Goal: Task Accomplishment & Management: Complete application form

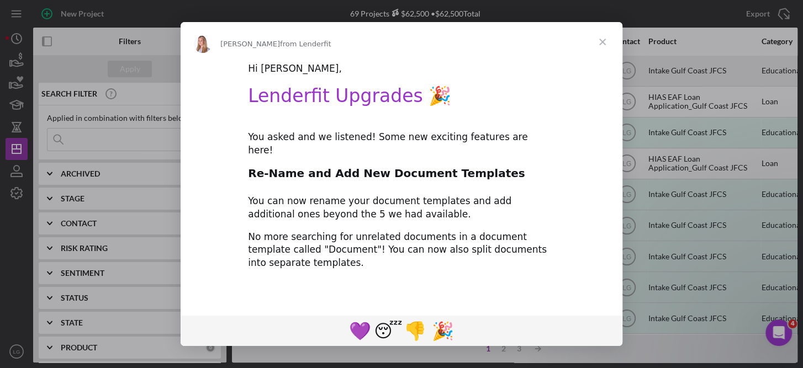
click at [389, 74] on div "Hi [PERSON_NAME]," at bounding box center [401, 68] width 307 height 13
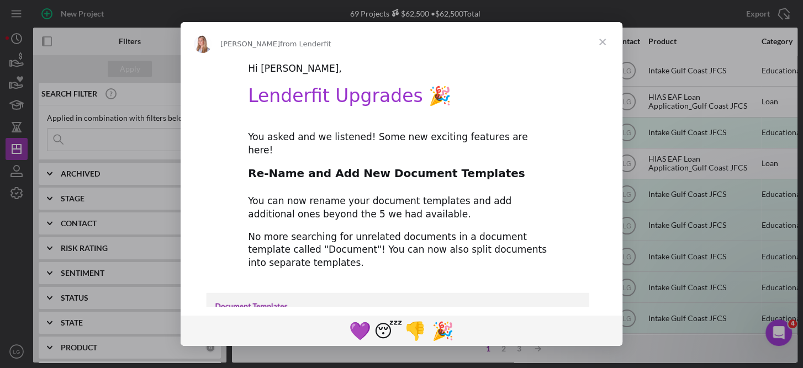
click at [604, 41] on span "Close" at bounding box center [602, 42] width 40 height 40
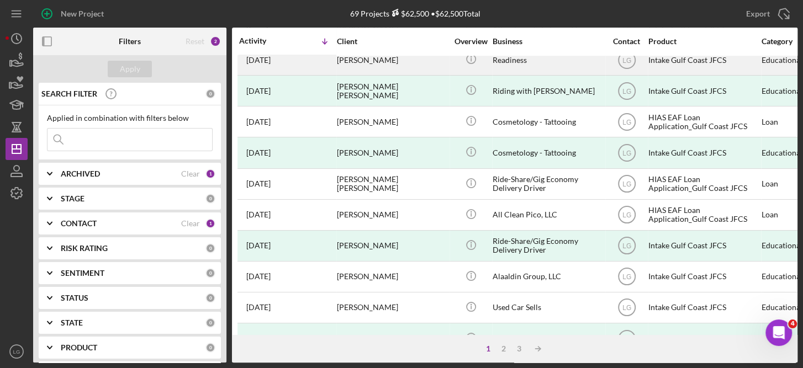
scroll to position [231, 0]
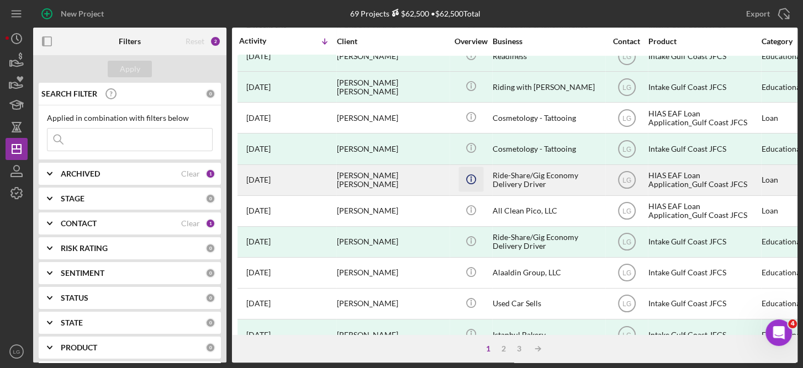
click at [468, 171] on icon "Icon/Info" at bounding box center [470, 179] width 25 height 25
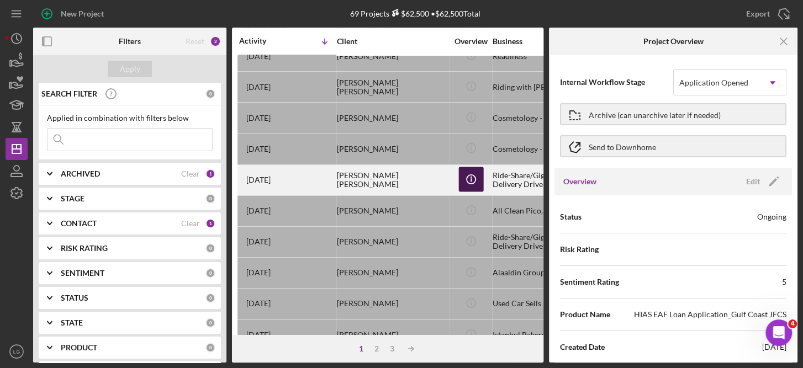
click at [468, 171] on icon "Icon/Info" at bounding box center [470, 179] width 25 height 25
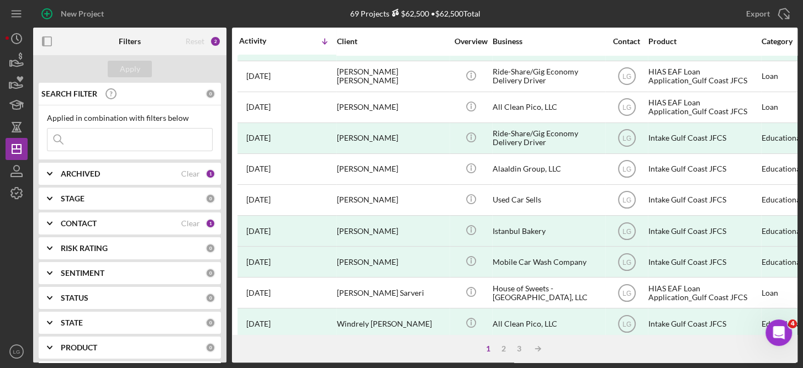
scroll to position [333, 0]
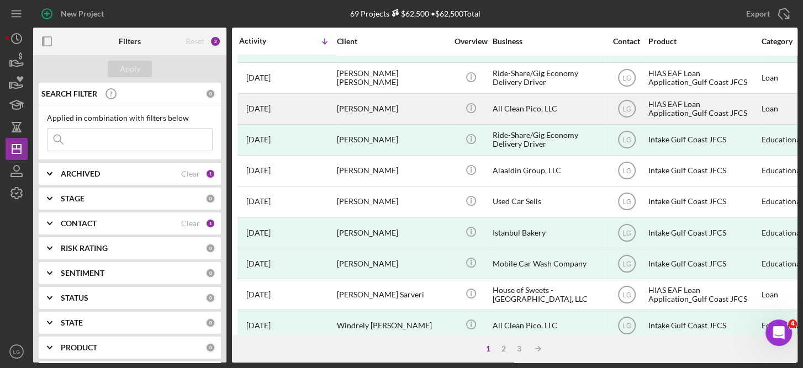
click at [685, 103] on div "HIAS EAF Loan Application_Gulf Coast JFCS" at bounding box center [703, 108] width 110 height 29
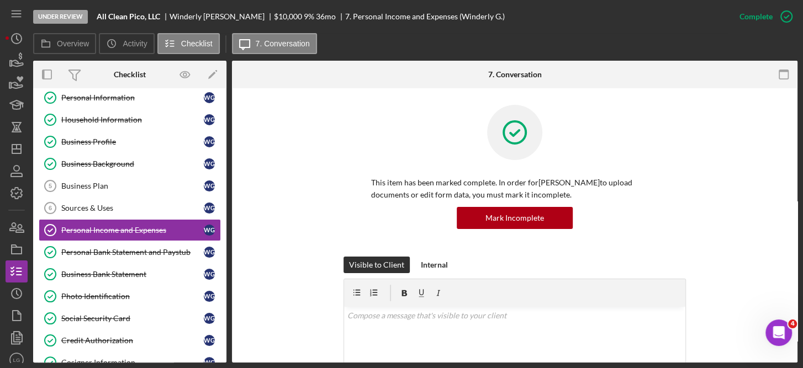
scroll to position [33, 0]
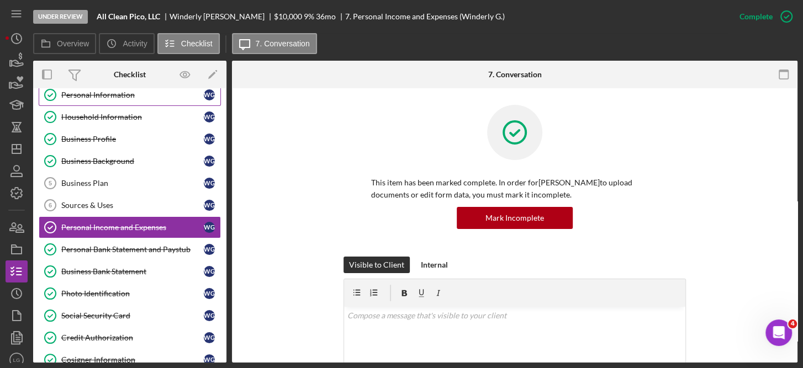
click at [112, 94] on div "Personal Information" at bounding box center [132, 95] width 142 height 9
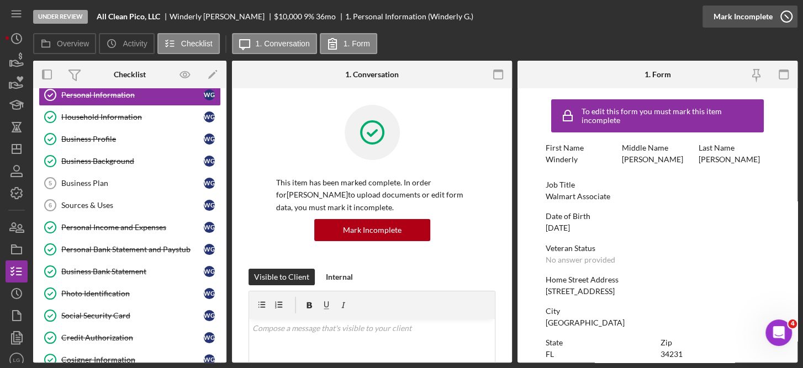
click at [784, 15] on icon "button" at bounding box center [786, 17] width 28 height 28
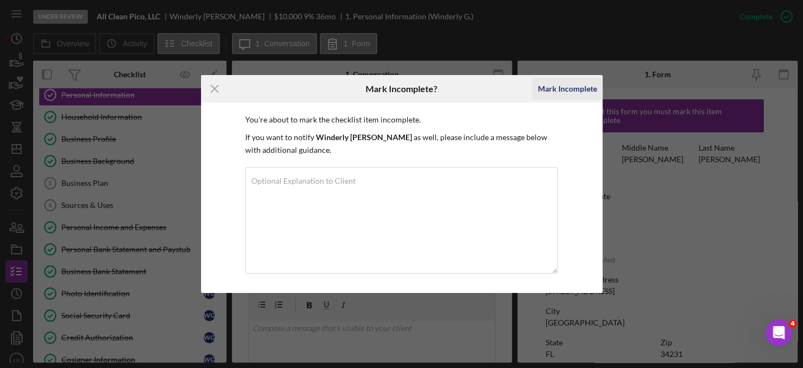
click at [571, 86] on div "Mark Incomplete" at bounding box center [566, 89] width 59 height 22
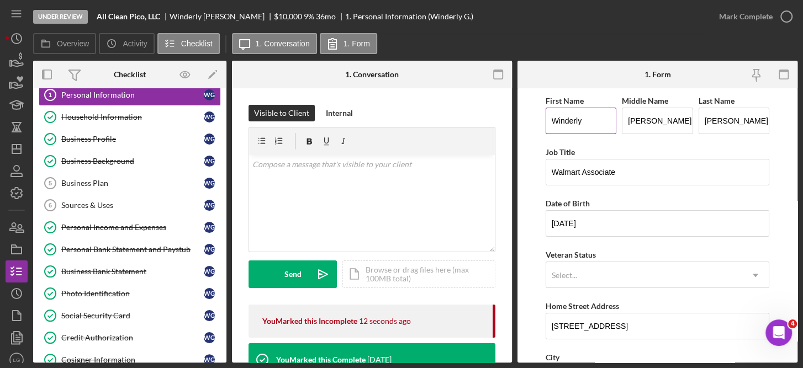
click at [586, 121] on input "Winderly" at bounding box center [580, 121] width 71 height 27
type input "Windrely"
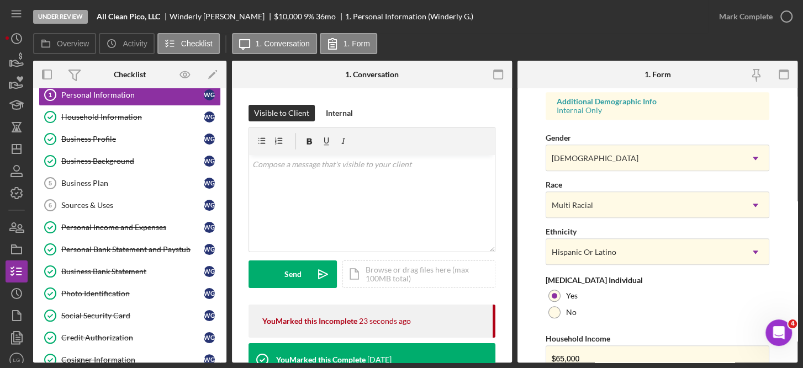
scroll to position [460, 0]
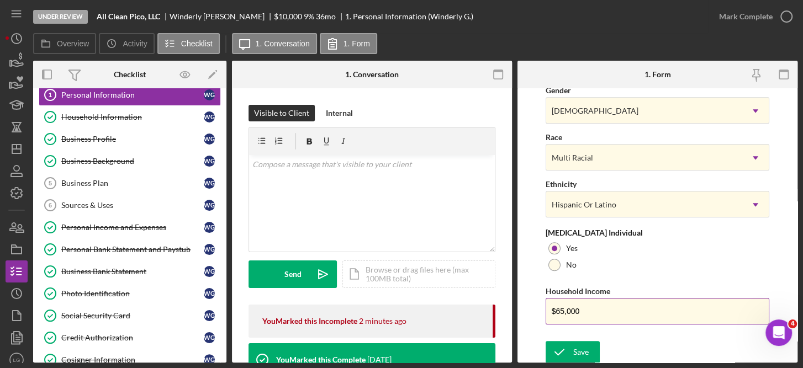
click at [585, 308] on input "$65,000" at bounding box center [657, 311] width 224 height 27
type input "$6"
type input "$72,000"
click at [579, 349] on div "Save" at bounding box center [580, 352] width 15 height 22
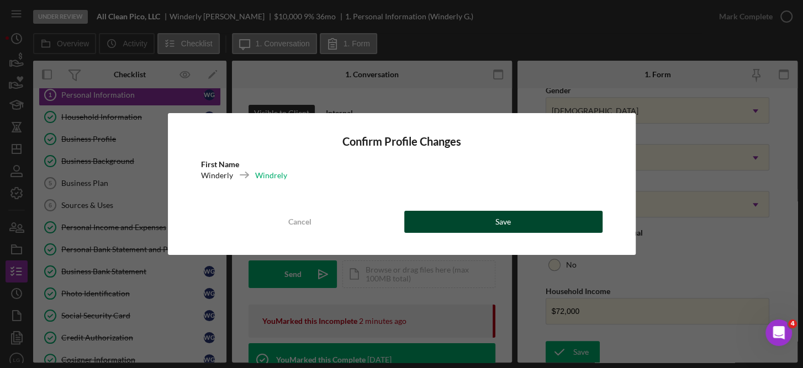
click at [537, 218] on button "Save" at bounding box center [503, 222] width 198 height 22
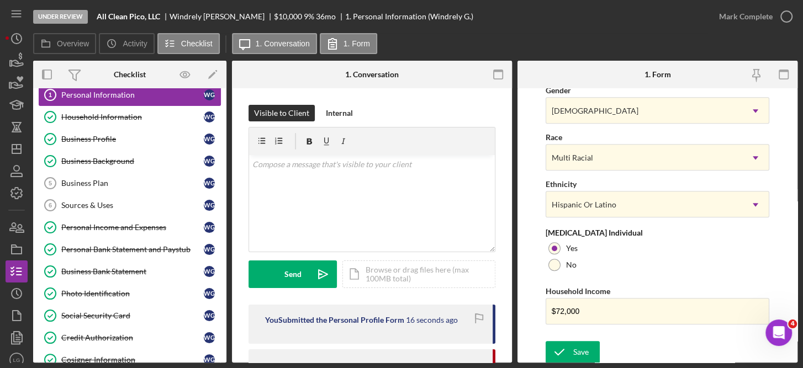
click at [161, 93] on div "Personal Information" at bounding box center [132, 95] width 142 height 9
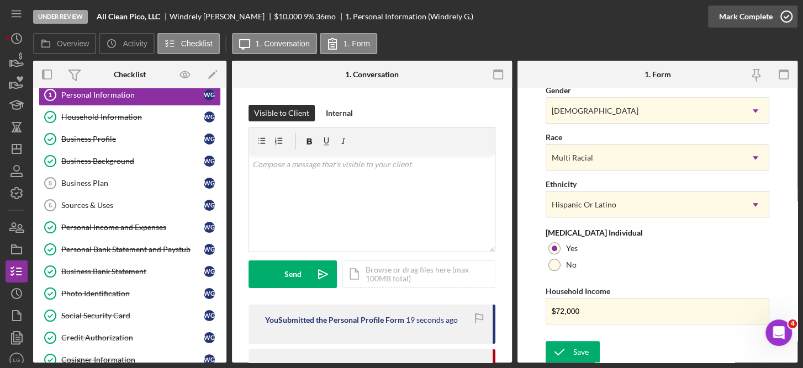
click at [788, 13] on icon "button" at bounding box center [786, 17] width 28 height 28
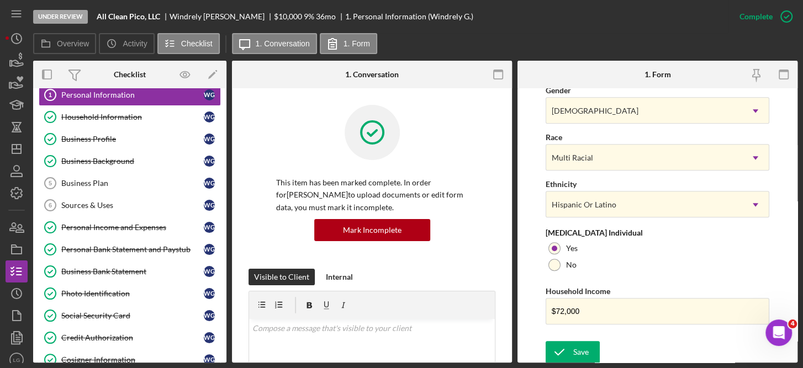
scroll to position [241, 0]
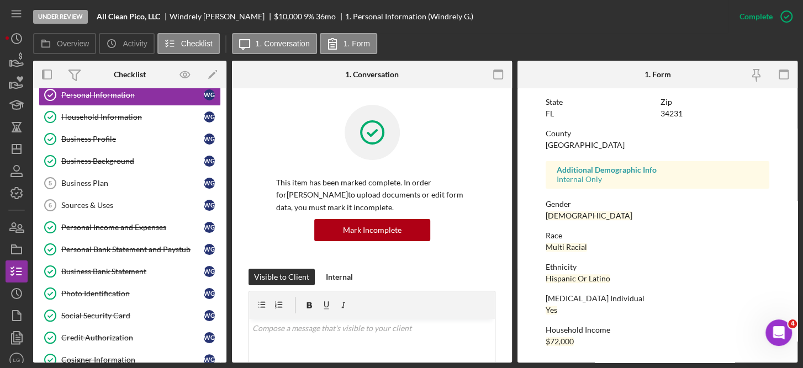
click at [0, 0] on icon "button" at bounding box center [0, 0] width 0 height 0
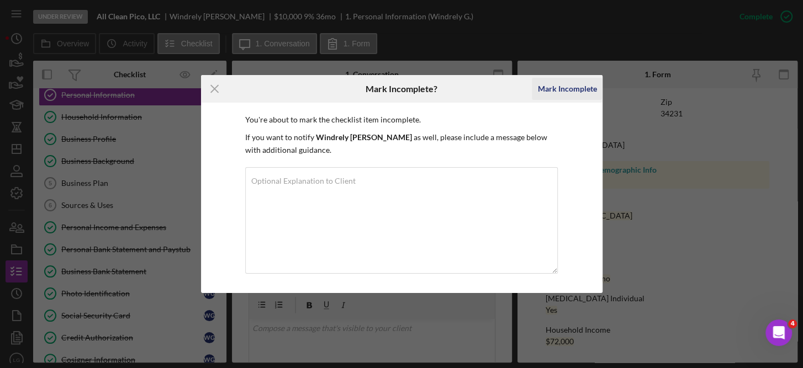
click at [566, 86] on div "Mark Incomplete" at bounding box center [566, 89] width 59 height 22
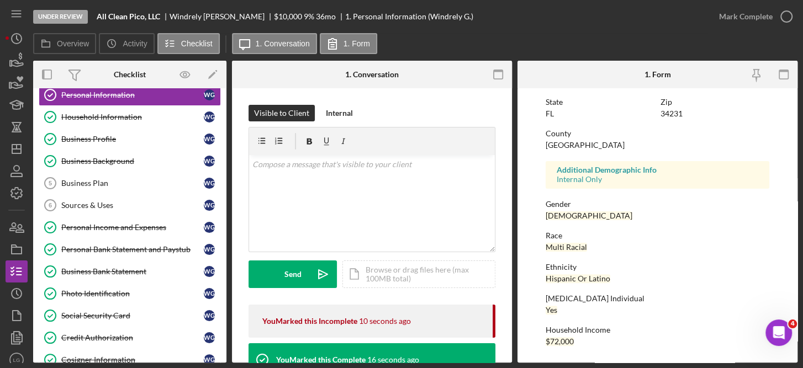
scroll to position [460, 0]
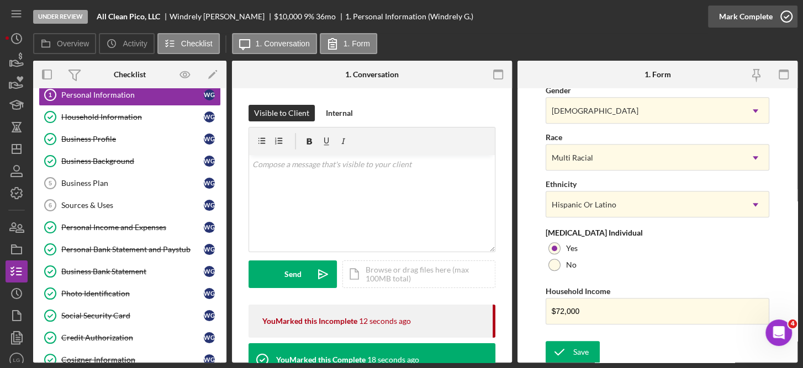
click at [782, 15] on icon "button" at bounding box center [786, 17] width 28 height 28
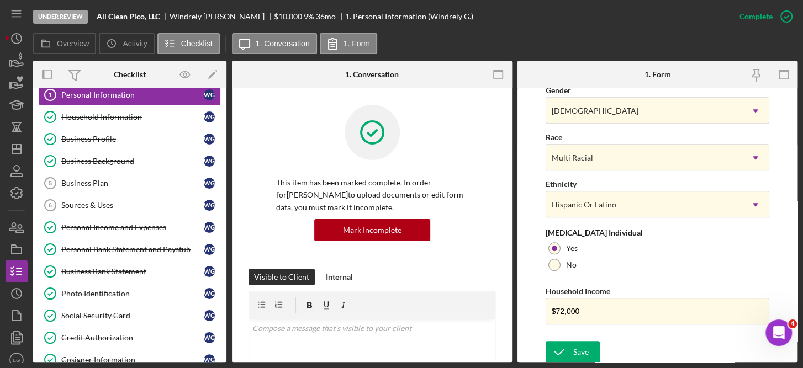
scroll to position [241, 0]
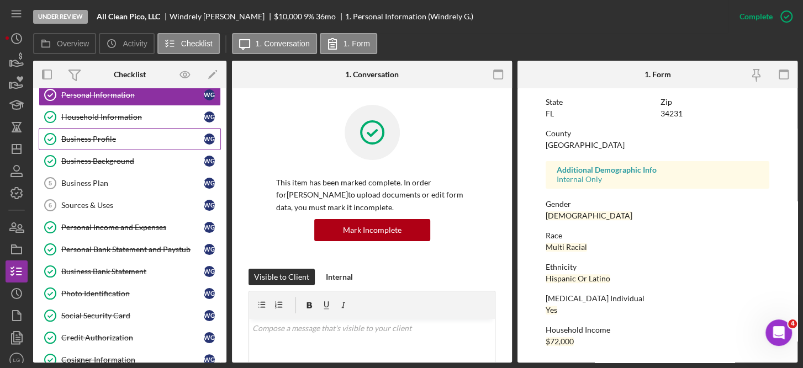
click at [114, 137] on div "Business Profile" at bounding box center [132, 139] width 142 height 9
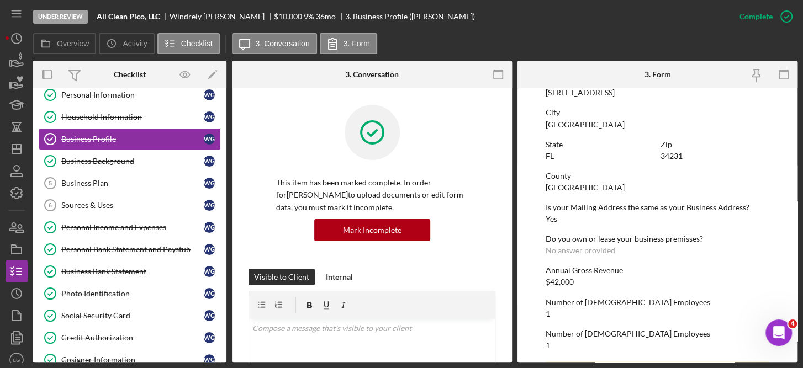
scroll to position [558, 0]
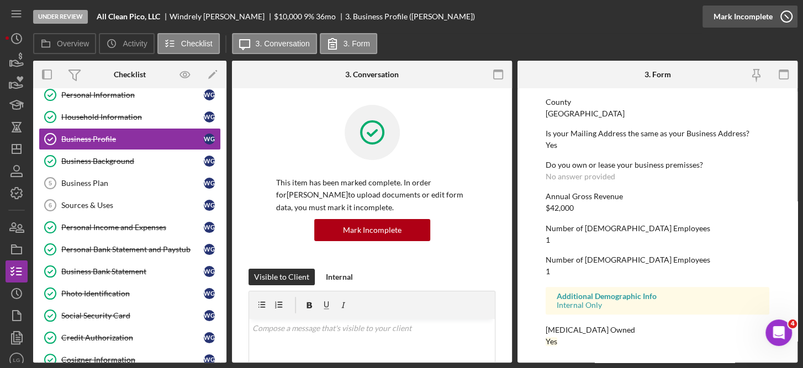
click at [787, 16] on icon "button" at bounding box center [786, 17] width 28 height 28
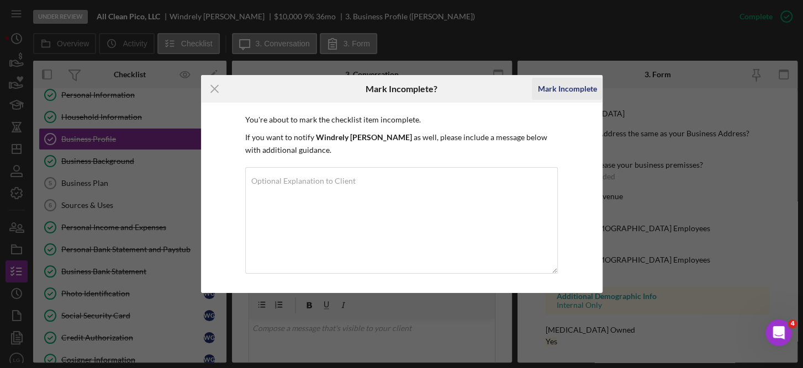
click at [579, 89] on div "Mark Incomplete" at bounding box center [566, 89] width 59 height 22
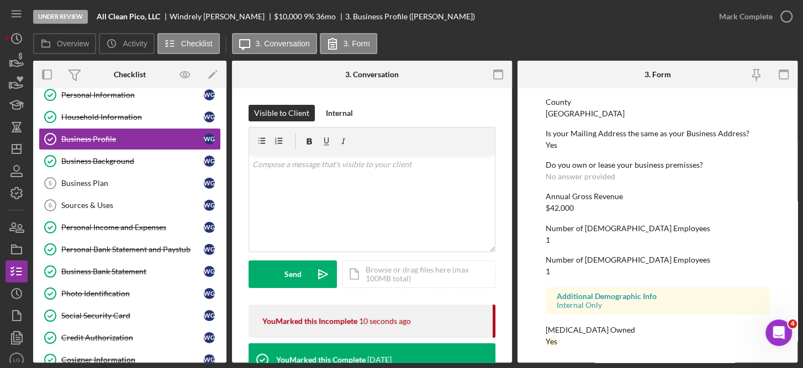
scroll to position [783, 0]
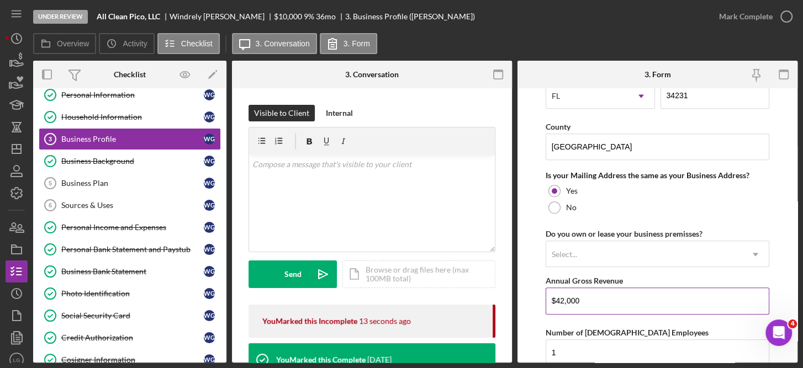
click at [601, 299] on input "$42,000" at bounding box center [657, 301] width 224 height 27
type input "$4"
click at [601, 299] on input "Annual Gross Revenue" at bounding box center [657, 301] width 224 height 27
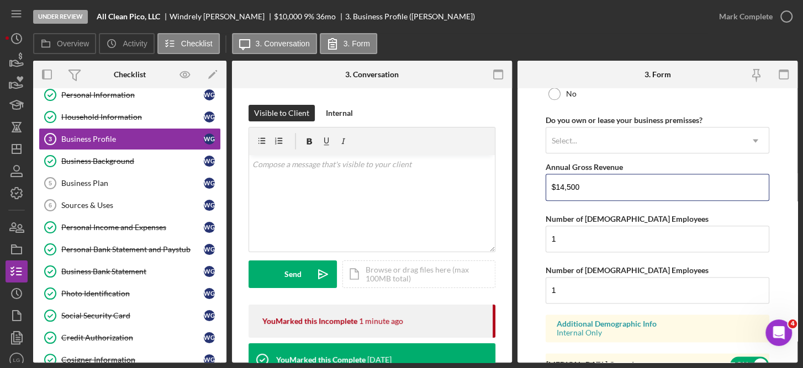
scroll to position [947, 0]
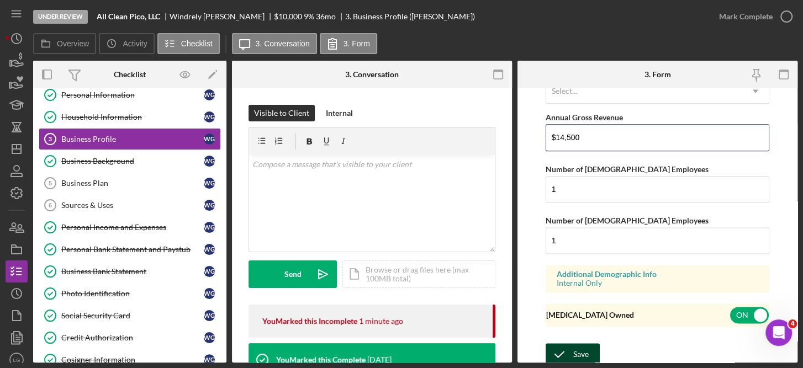
type input "$14,500"
click at [583, 347] on div "Save" at bounding box center [580, 354] width 15 height 22
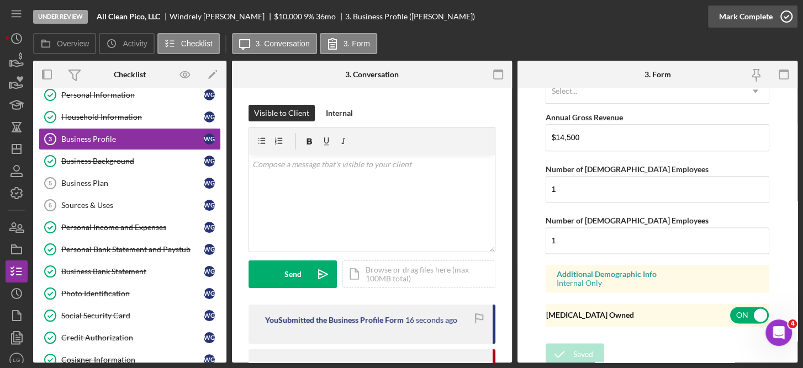
click at [788, 14] on icon "button" at bounding box center [786, 17] width 28 height 28
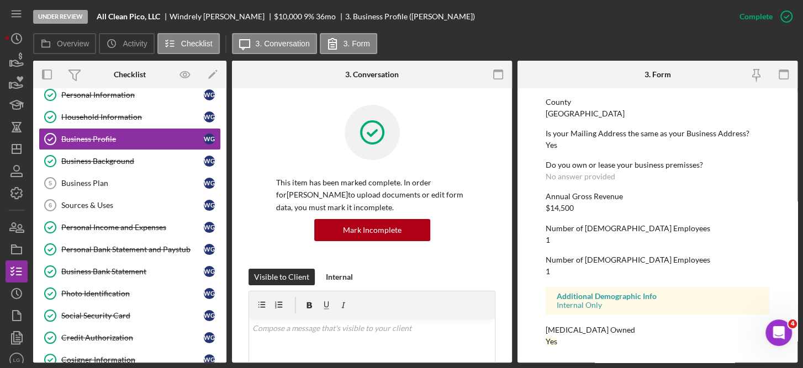
scroll to position [558, 0]
click at [0, 0] on icon "button" at bounding box center [0, 0] width 0 height 0
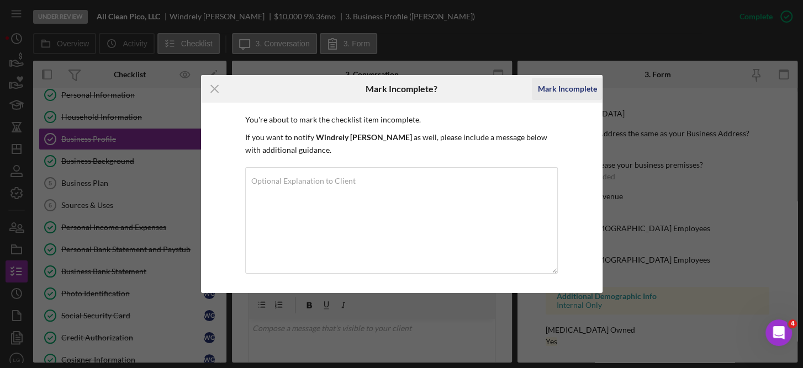
click at [576, 87] on div "Mark Incomplete" at bounding box center [566, 89] width 59 height 22
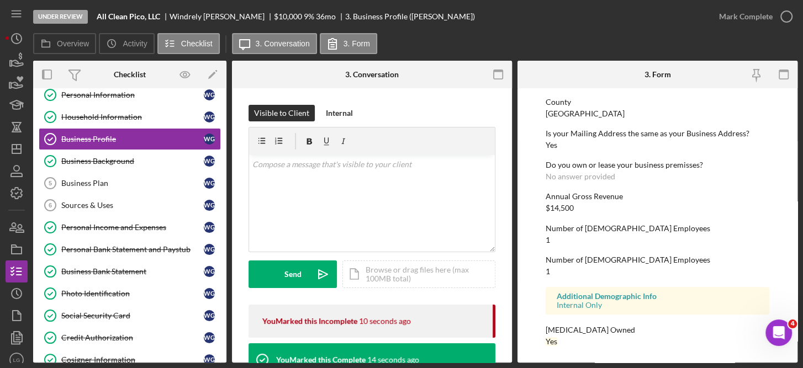
scroll to position [947, 0]
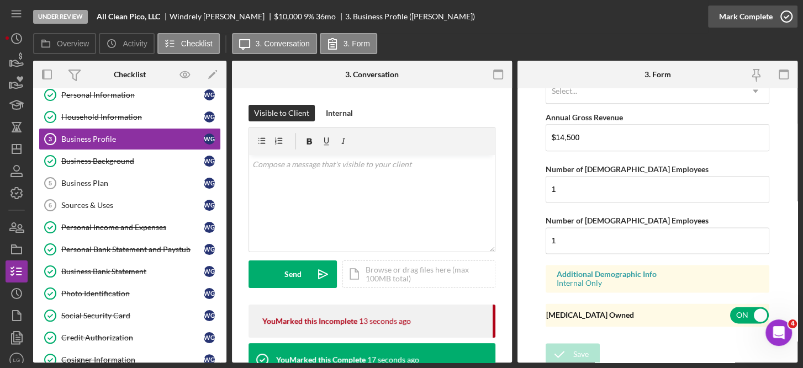
click at [786, 13] on icon "button" at bounding box center [786, 17] width 28 height 28
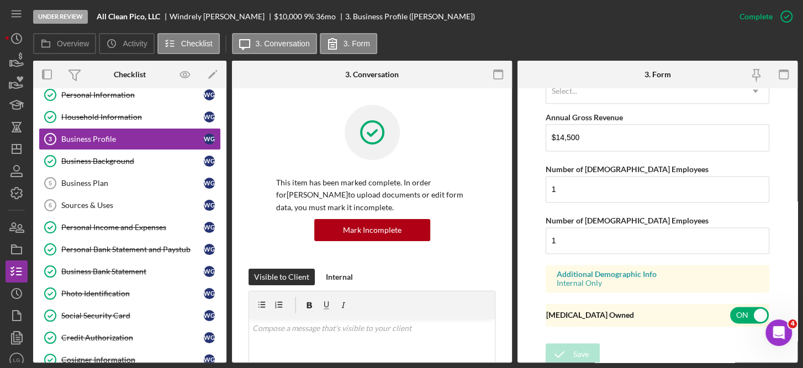
scroll to position [558, 0]
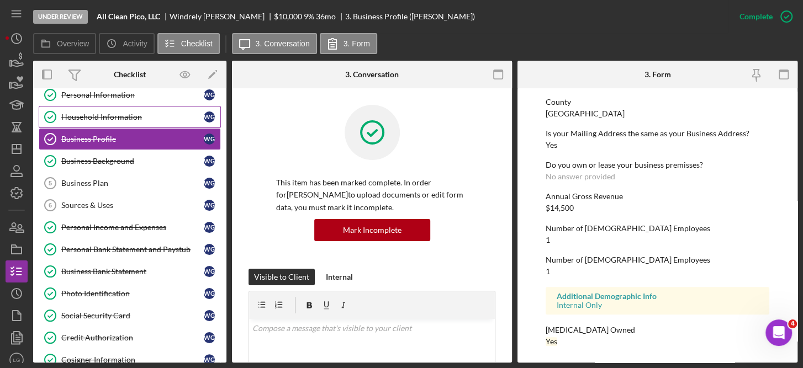
click at [126, 108] on link "Household Information Household Information W G" at bounding box center [130, 117] width 182 height 22
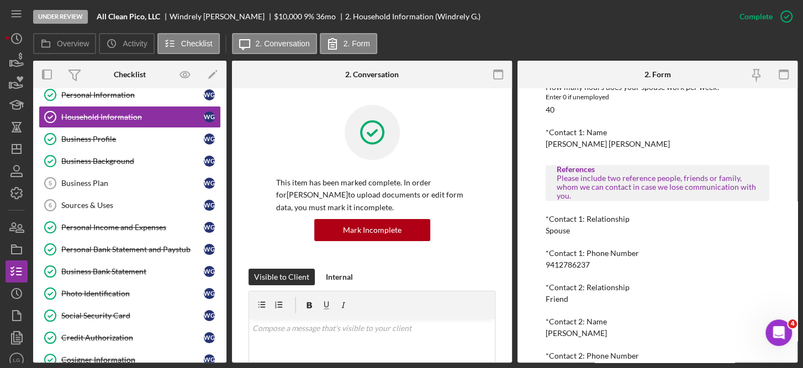
scroll to position [837, 0]
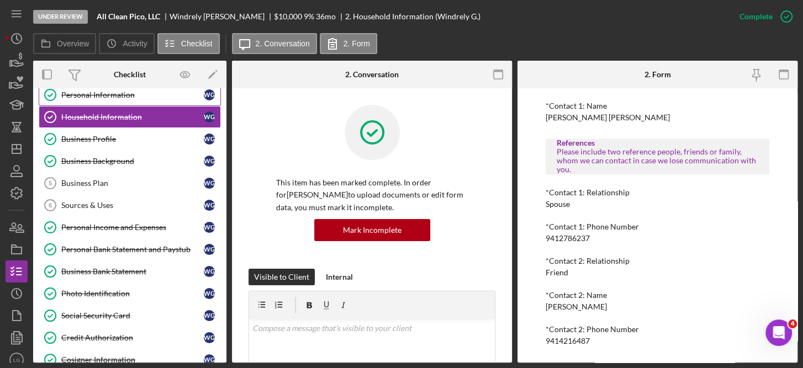
click at [114, 89] on link "Personal Information Personal Information W G" at bounding box center [130, 95] width 182 height 22
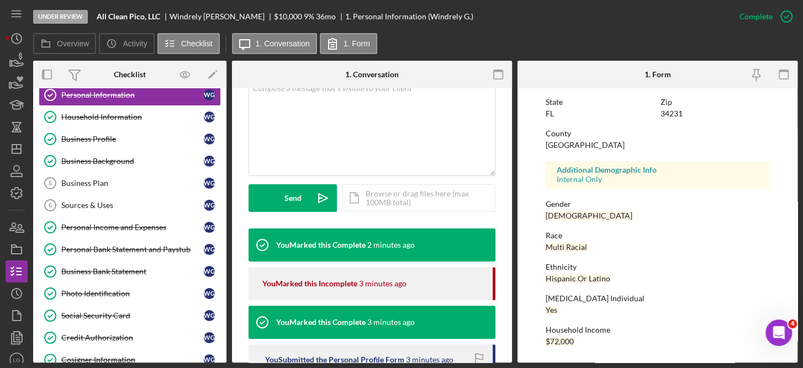
scroll to position [480, 0]
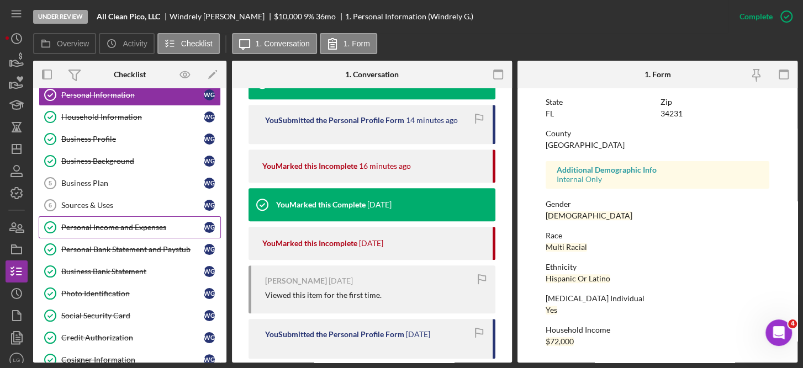
click at [138, 223] on div "Personal Income and Expenses" at bounding box center [132, 227] width 142 height 9
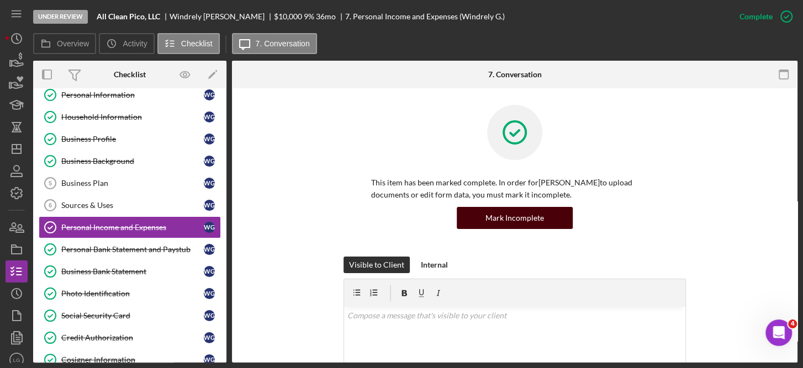
click at [498, 215] on div "Mark Incomplete" at bounding box center [514, 218] width 59 height 22
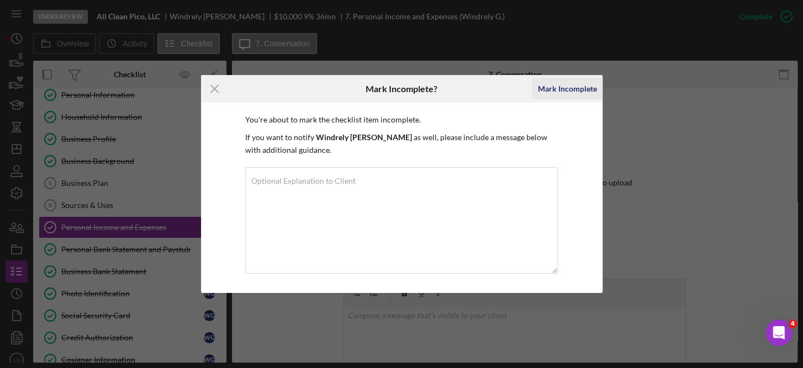
click at [572, 84] on div "Mark Incomplete" at bounding box center [566, 89] width 59 height 22
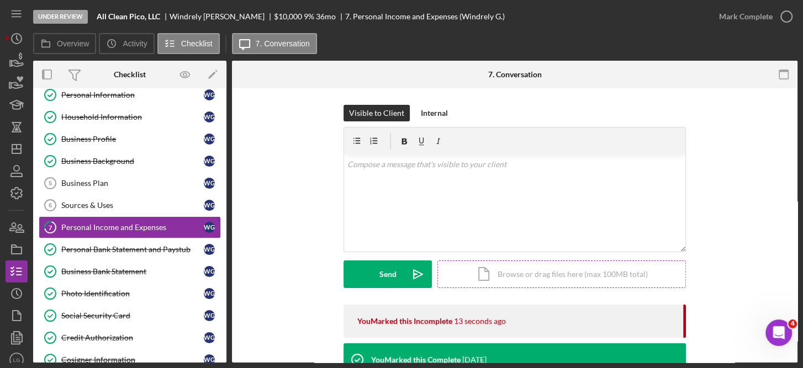
click at [574, 274] on div "Icon/Document Browse or drag files here (max 100MB total) Tap to choose files o…" at bounding box center [561, 275] width 248 height 28
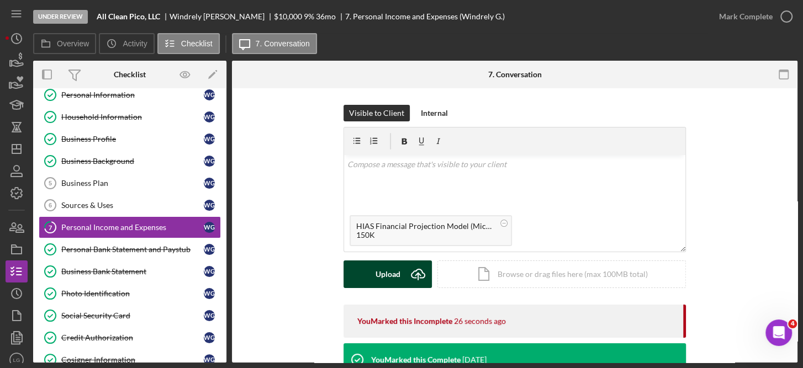
click at [383, 268] on div "Upload" at bounding box center [387, 275] width 25 height 28
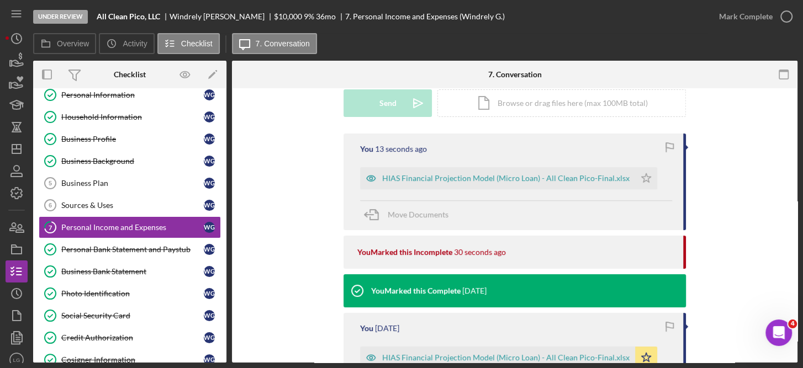
scroll to position [190, 0]
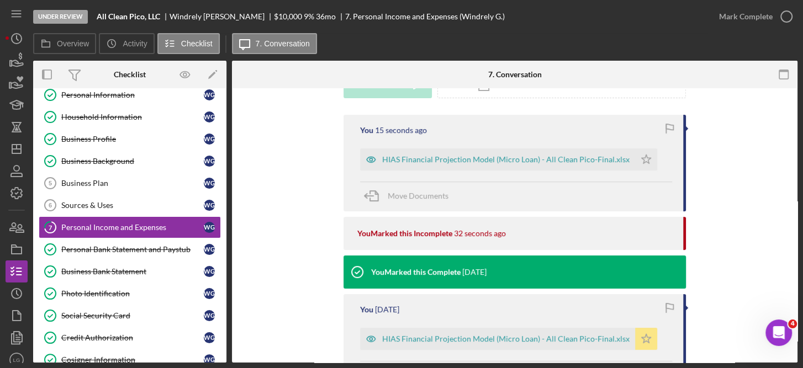
click at [638, 338] on icon "Icon/Star" at bounding box center [646, 339] width 22 height 22
click at [638, 160] on icon "Icon/Star" at bounding box center [646, 160] width 22 height 22
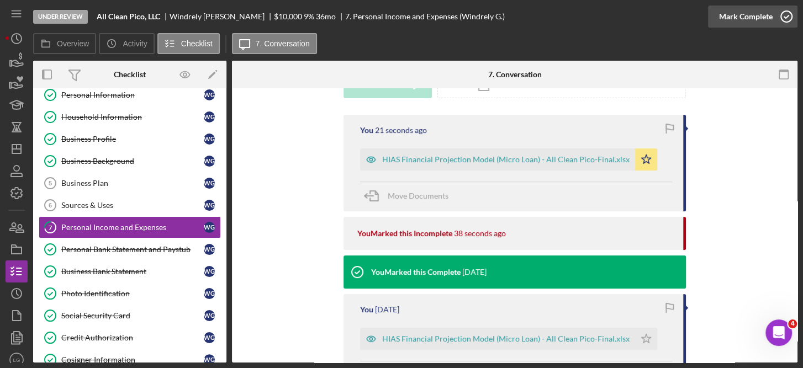
click at [786, 13] on icon "button" at bounding box center [786, 17] width 28 height 28
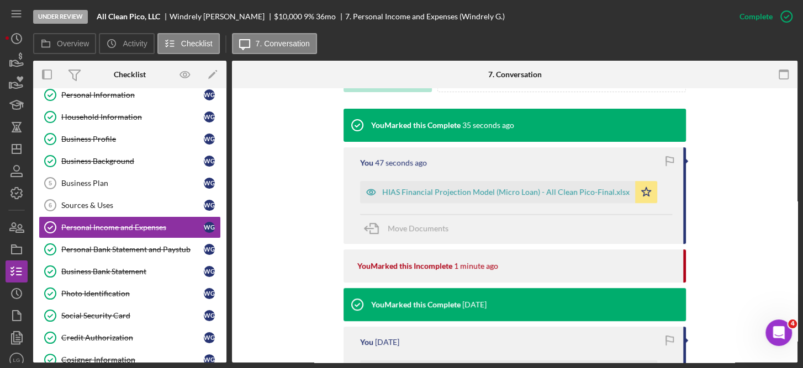
scroll to position [588, 0]
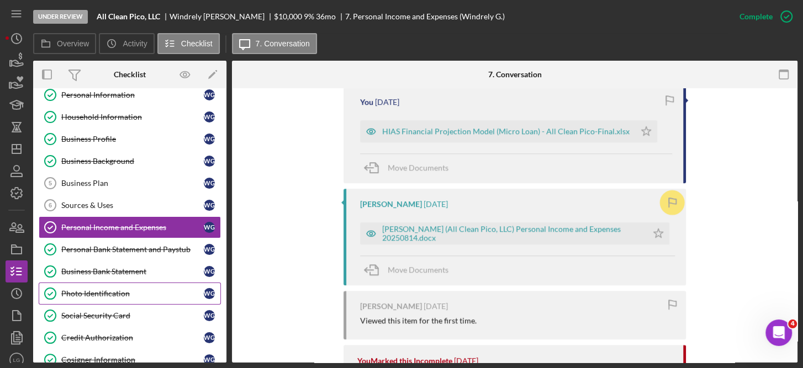
click at [120, 289] on div "Photo Identification" at bounding box center [132, 293] width 142 height 9
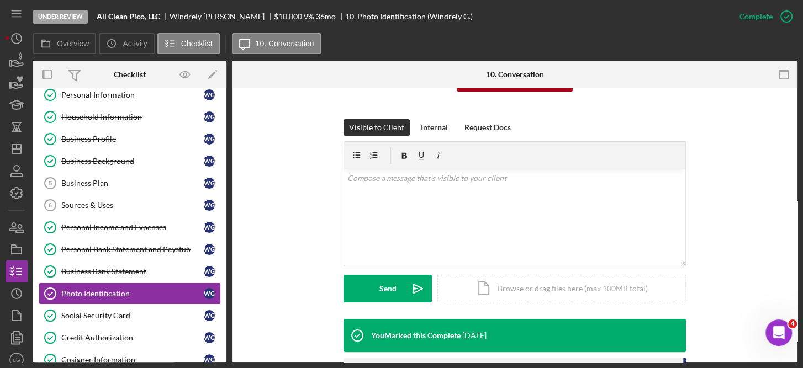
scroll to position [205, 0]
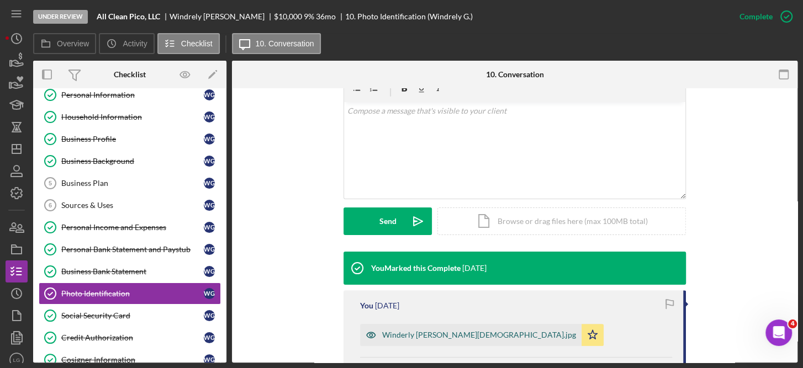
click at [437, 335] on div "Winderly [PERSON_NAME][DEMOGRAPHIC_DATA].jpg" at bounding box center [479, 335] width 194 height 9
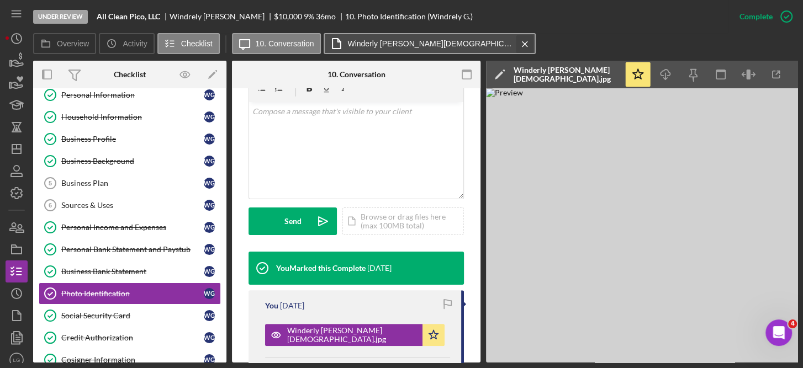
click at [515, 40] on icon "Icon/Menu Close" at bounding box center [524, 44] width 19 height 28
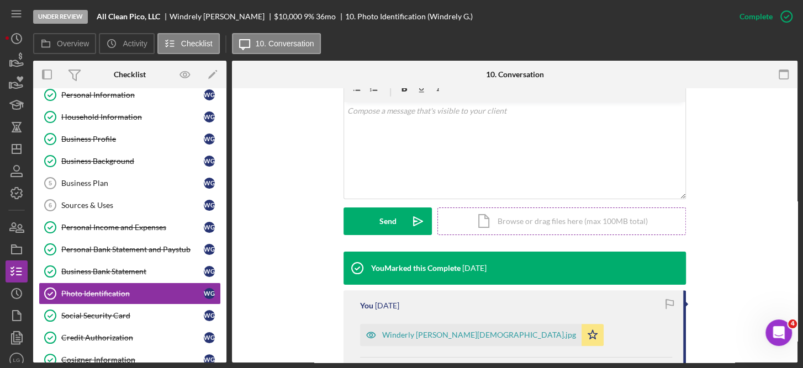
click at [540, 220] on div "Icon/Document Browse or drag files here (max 100MB total) Tap to choose files o…" at bounding box center [561, 222] width 248 height 28
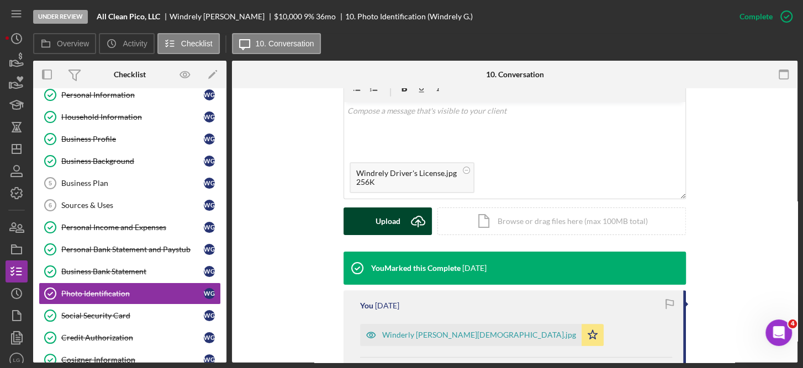
click at [386, 219] on div "Upload" at bounding box center [387, 222] width 25 height 28
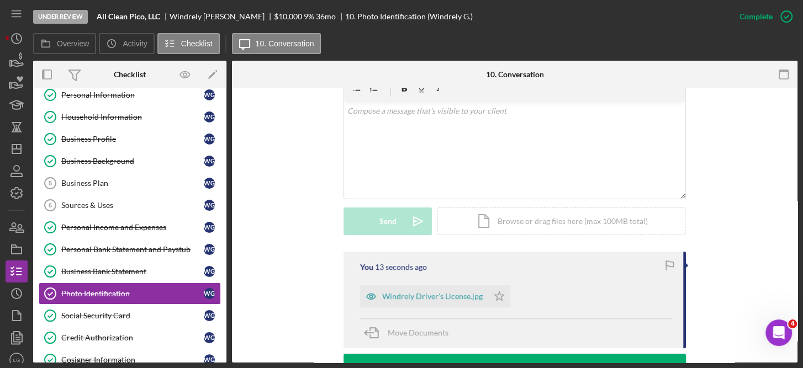
scroll to position [445, 0]
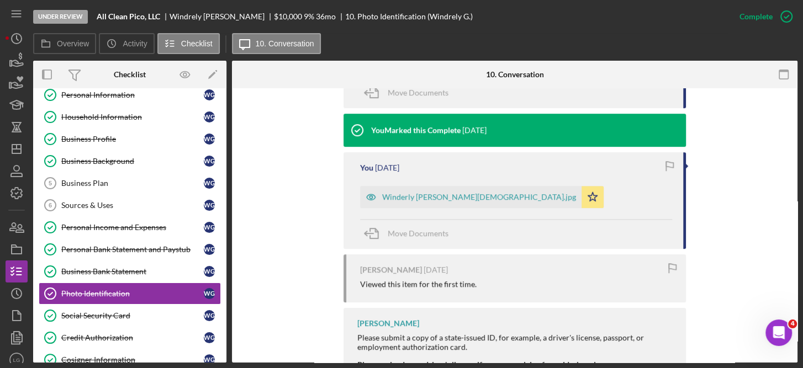
click at [792, 104] on div "This item has been marked complete. In order for [PERSON_NAME] to upload docume…" at bounding box center [514, 41] width 565 height 797
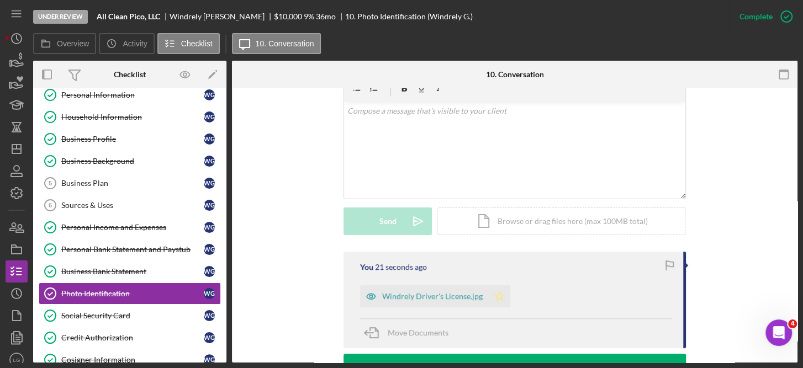
click at [492, 293] on icon "Icon/Star" at bounding box center [499, 296] width 22 height 22
click at [792, 280] on div "This item has been marked complete. In order for [PERSON_NAME] to upload docume…" at bounding box center [514, 282] width 565 height 797
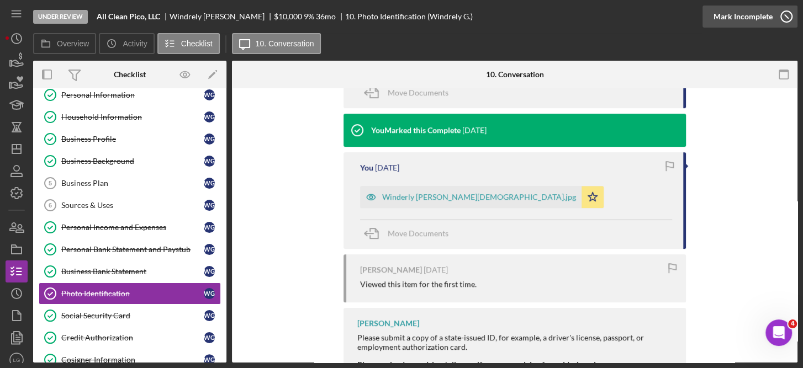
click at [788, 17] on icon "button" at bounding box center [786, 17] width 28 height 28
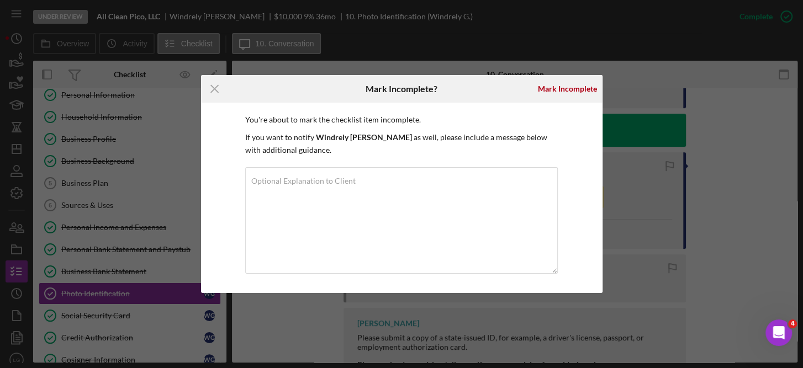
click at [747, 137] on div "Icon/Menu Close Mark Incomplete? [PERSON_NAME] You're about to mark the checkli…" at bounding box center [401, 184] width 803 height 368
click at [738, 141] on div "Icon/Menu Close Mark Incomplete? [PERSON_NAME] You're about to mark the checkli…" at bounding box center [401, 184] width 803 height 368
click at [213, 89] on icon "Icon/Menu Close" at bounding box center [215, 89] width 28 height 28
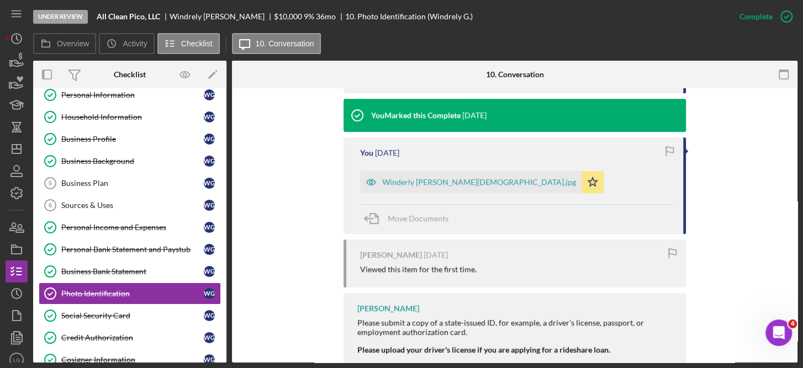
scroll to position [514, 0]
